Goal: Task Accomplishment & Management: Manage account settings

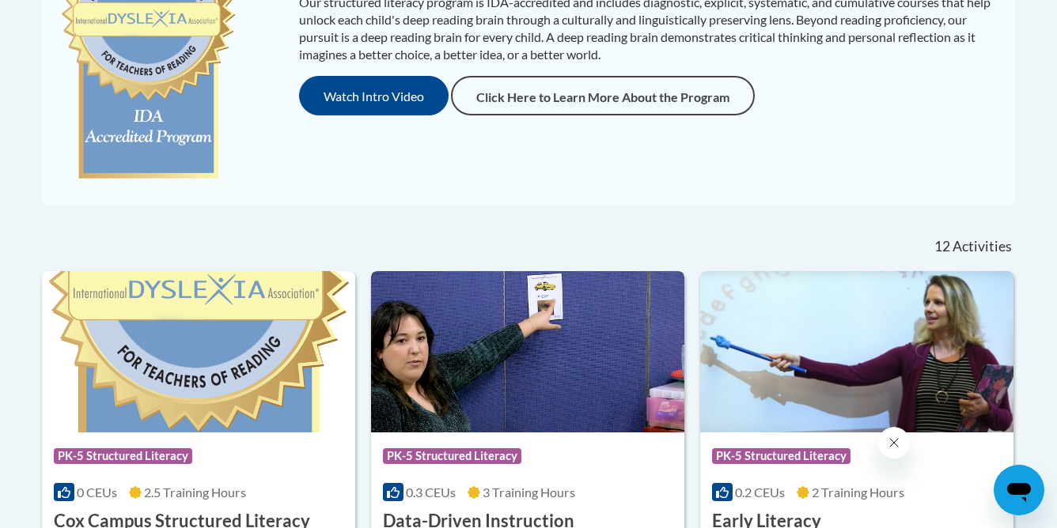
click at [624, 331] on img at bounding box center [527, 351] width 313 height 161
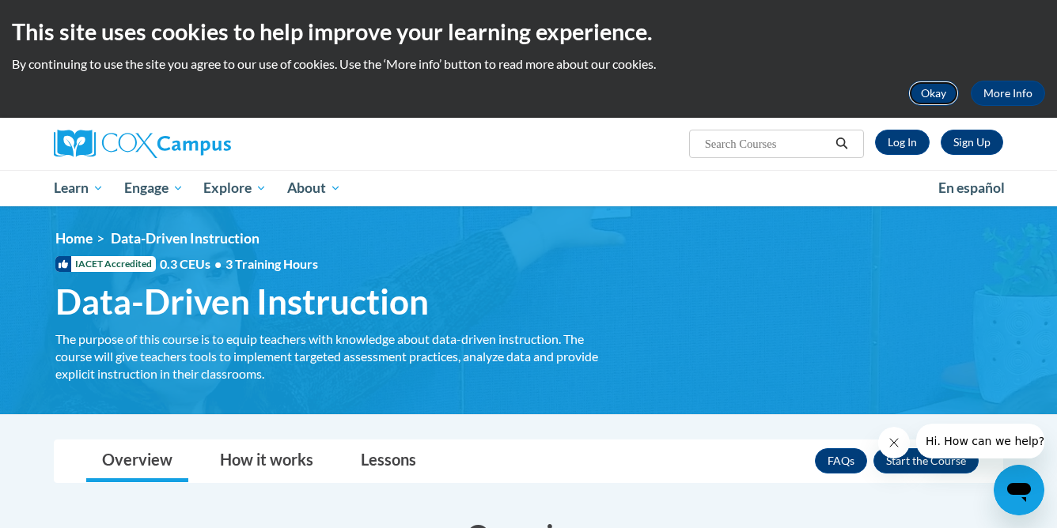
click at [931, 89] on button "Okay" at bounding box center [933, 93] width 51 height 25
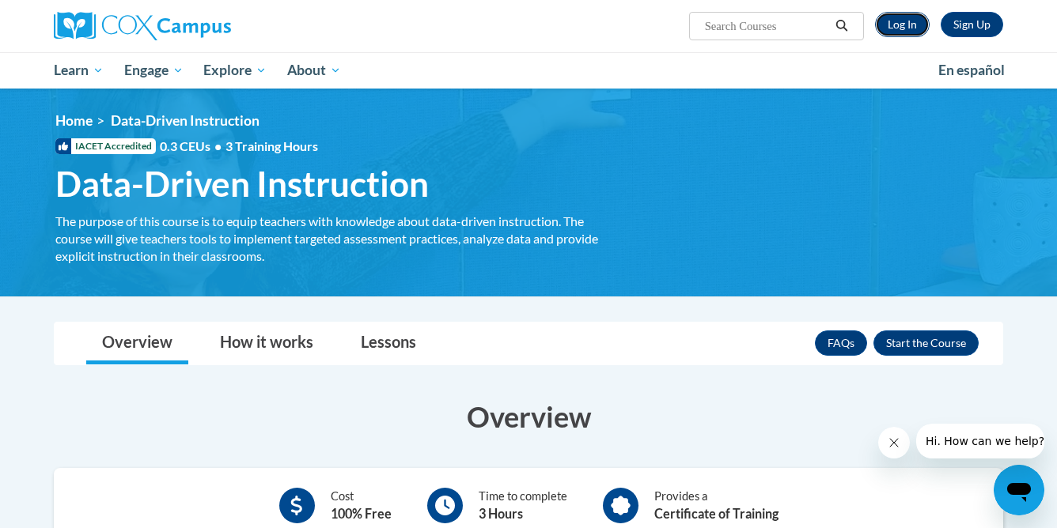
click at [899, 18] on link "Log In" at bounding box center [902, 24] width 55 height 25
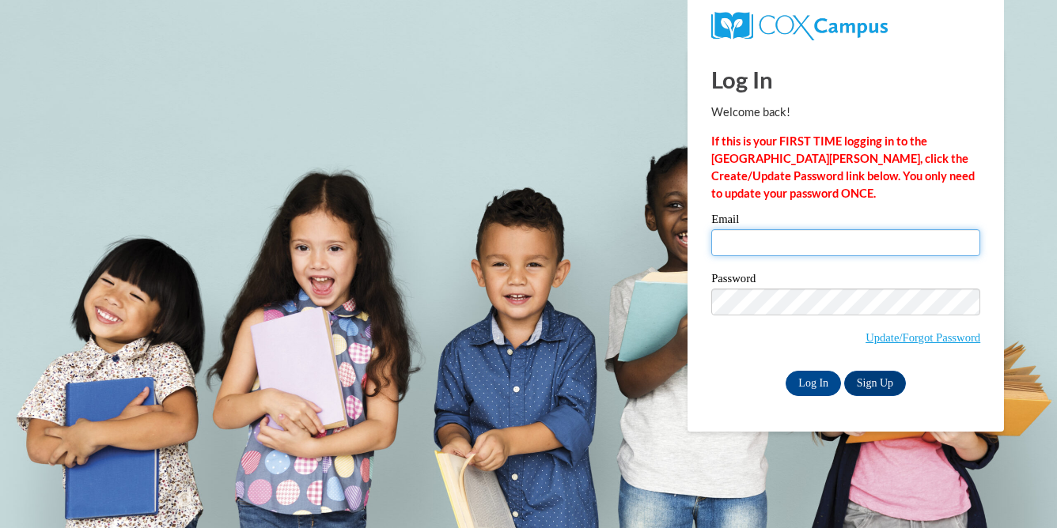
click at [766, 230] on input "Email" at bounding box center [845, 242] width 269 height 27
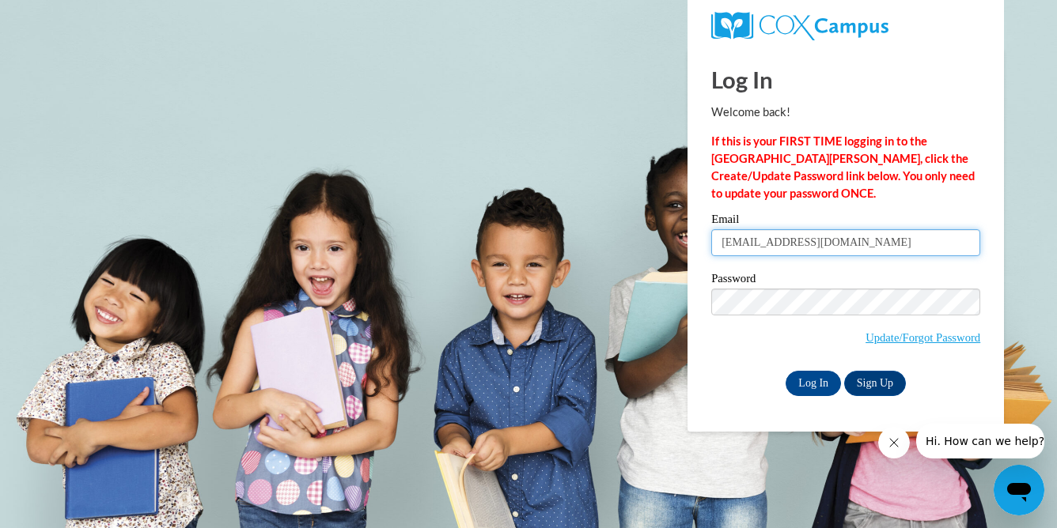
type input "mspotts@starkvillesd.com"
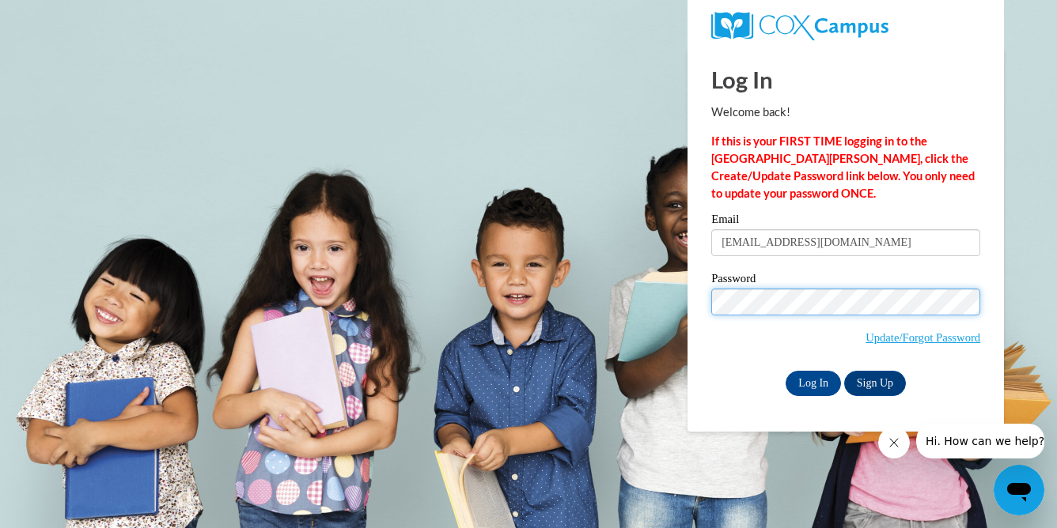
click at [786, 371] on input "Log In" at bounding box center [813, 383] width 55 height 25
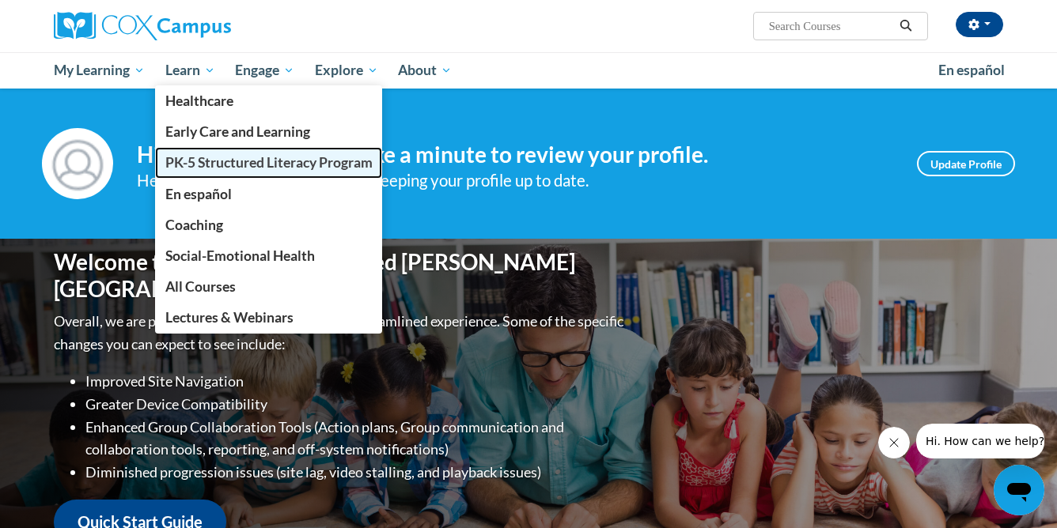
click at [250, 165] on span "PK-5 Structured Literacy Program" at bounding box center [268, 162] width 207 height 17
